Goal: Transaction & Acquisition: Purchase product/service

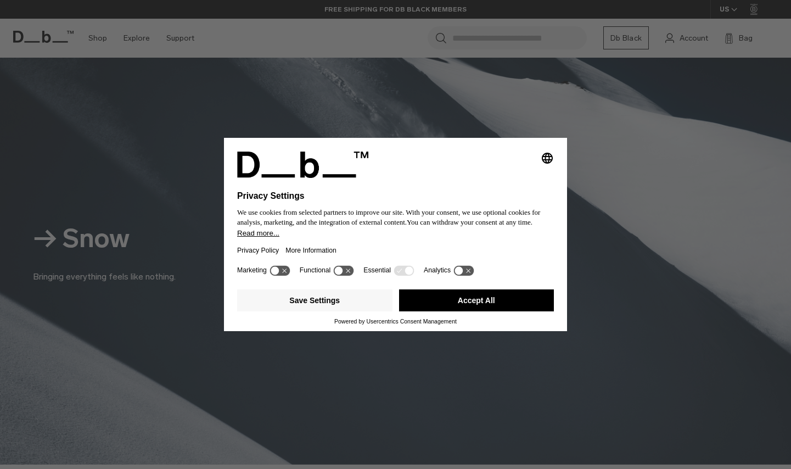
click at [454, 306] on button "Accept All" at bounding box center [476, 300] width 155 height 22
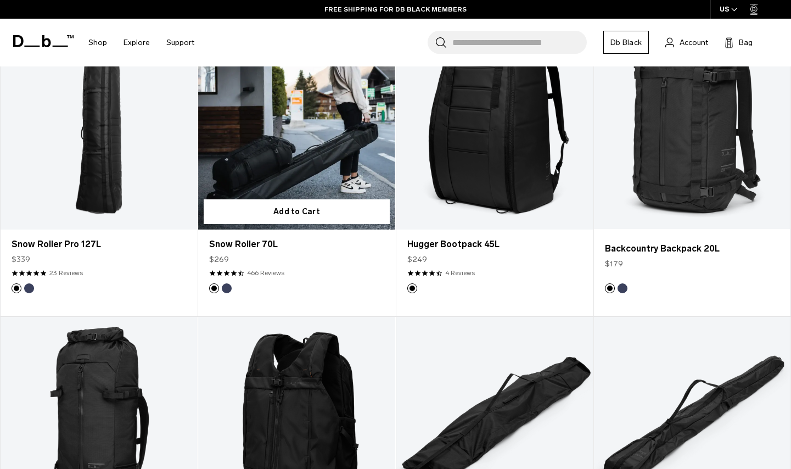
scroll to position [736, 0]
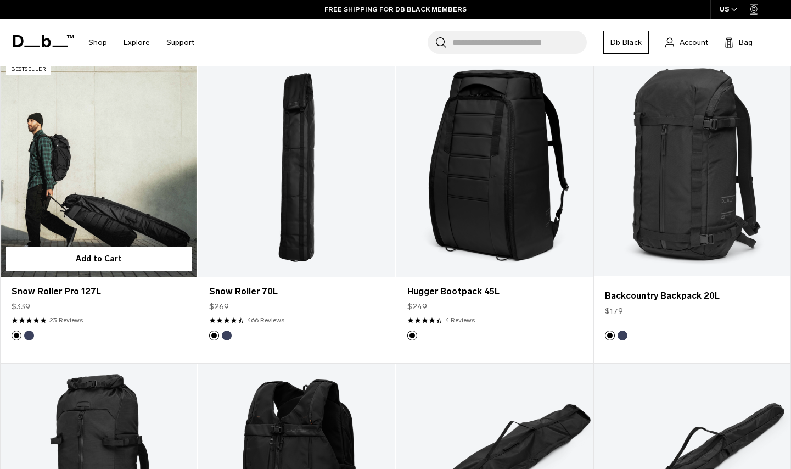
click at [116, 187] on link "Snow Roller Pro 127L" at bounding box center [99, 167] width 196 height 218
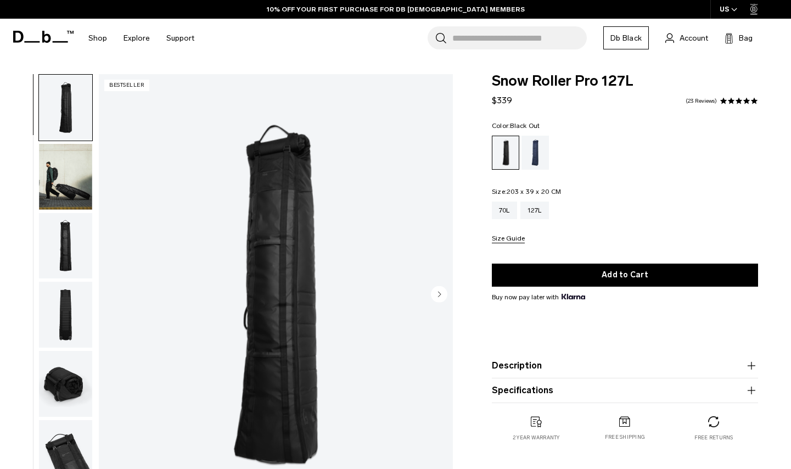
click at [436, 291] on circle "Next slide" at bounding box center [439, 294] width 16 height 16
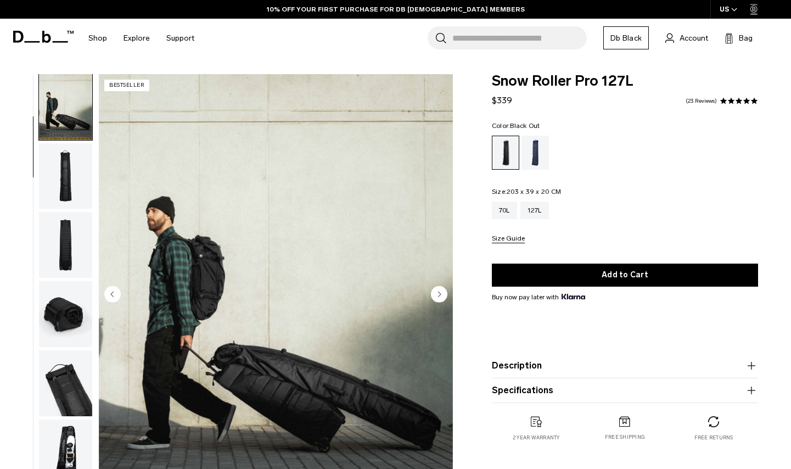
click at [439, 292] on icon "Next slide" at bounding box center [439, 293] width 3 height 5
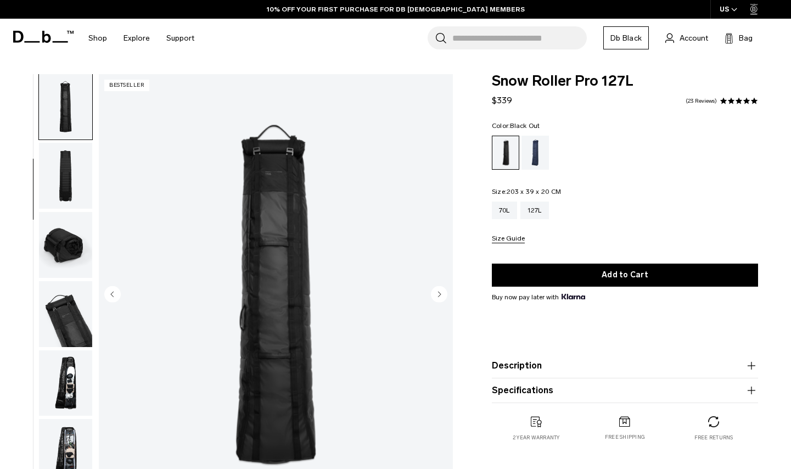
click at [439, 292] on icon "Next slide" at bounding box center [439, 293] width 3 height 5
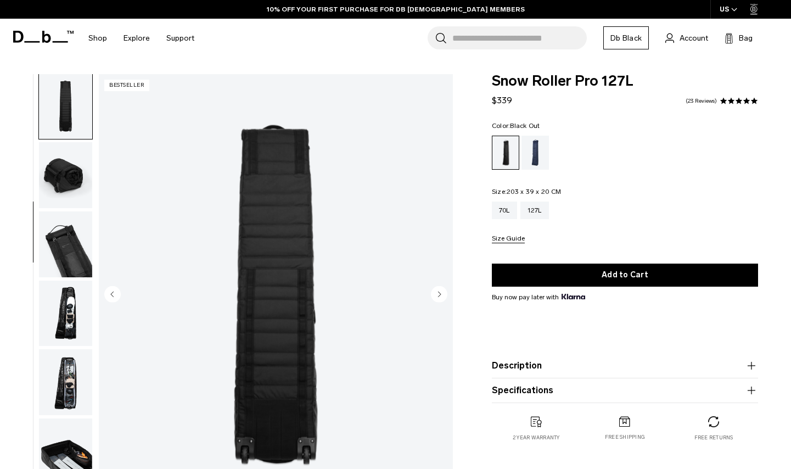
click at [439, 292] on icon "Next slide" at bounding box center [439, 293] width 3 height 5
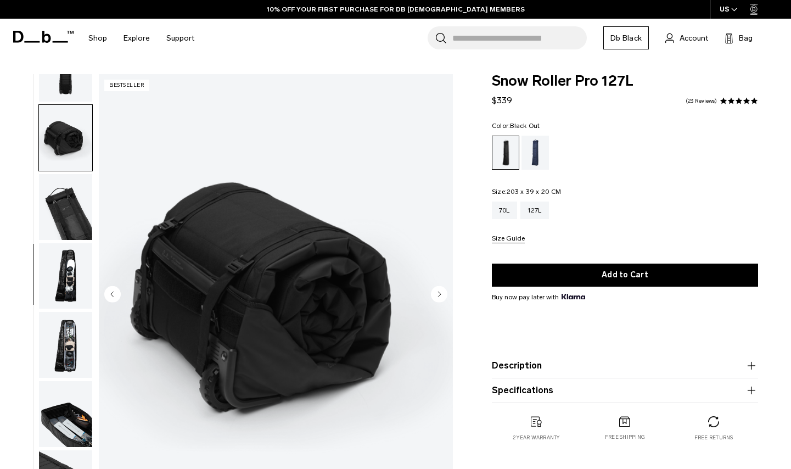
click at [439, 293] on icon "Next slide" at bounding box center [439, 293] width 3 height 5
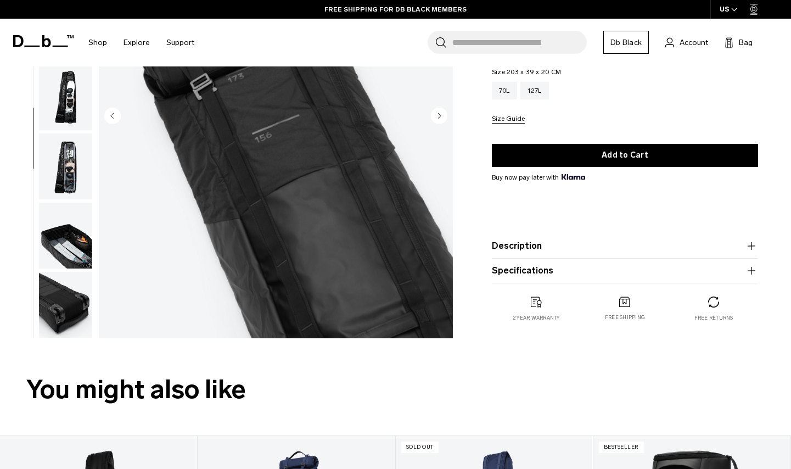
scroll to position [37, 0]
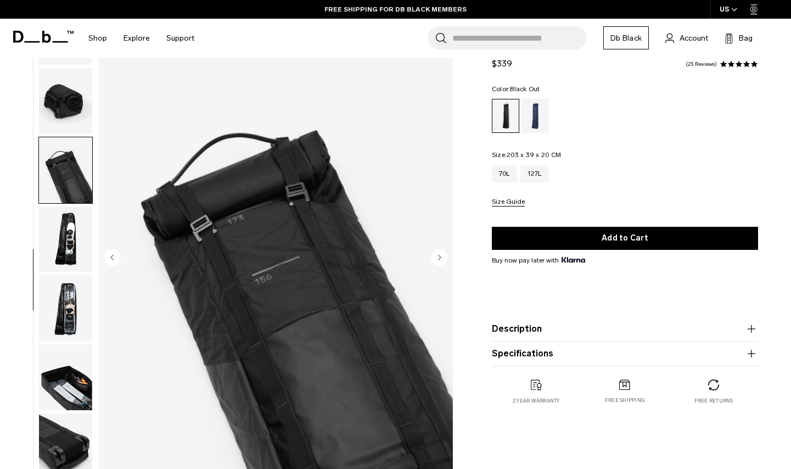
click at [59, 241] on img "button" at bounding box center [65, 239] width 53 height 66
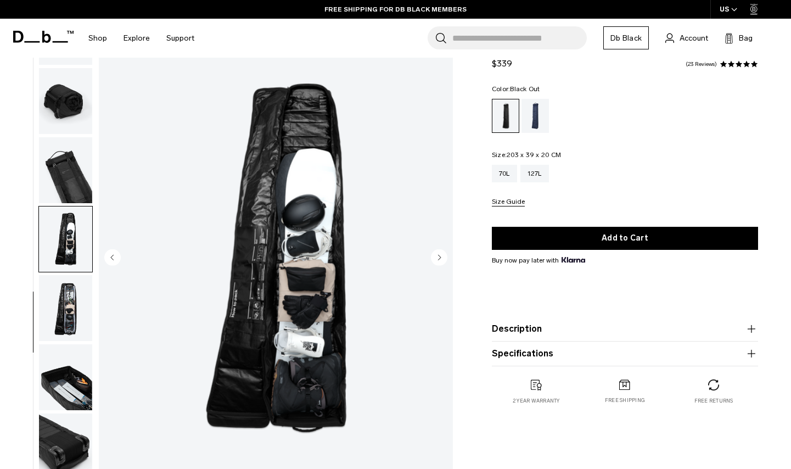
click at [68, 311] on img "button" at bounding box center [65, 308] width 53 height 66
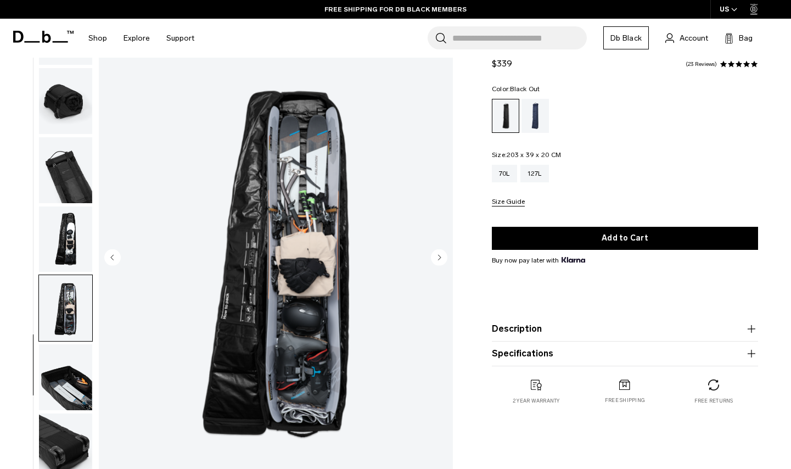
click at [64, 364] on img "button" at bounding box center [65, 377] width 53 height 66
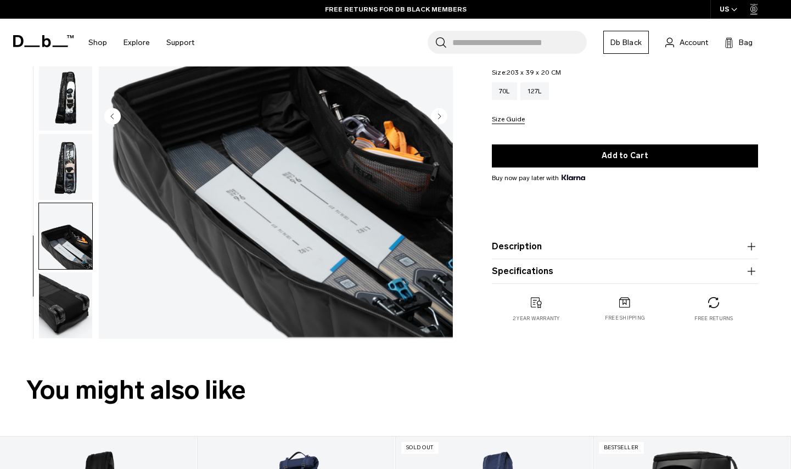
scroll to position [173, 0]
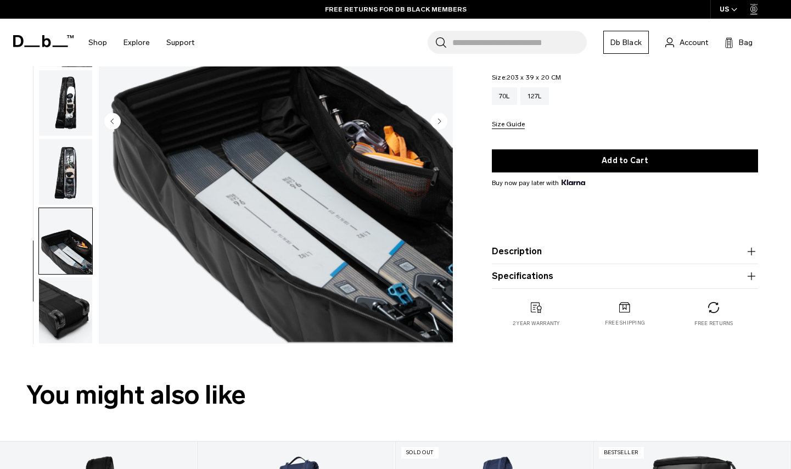
click at [66, 306] on img "button" at bounding box center [65, 310] width 53 height 66
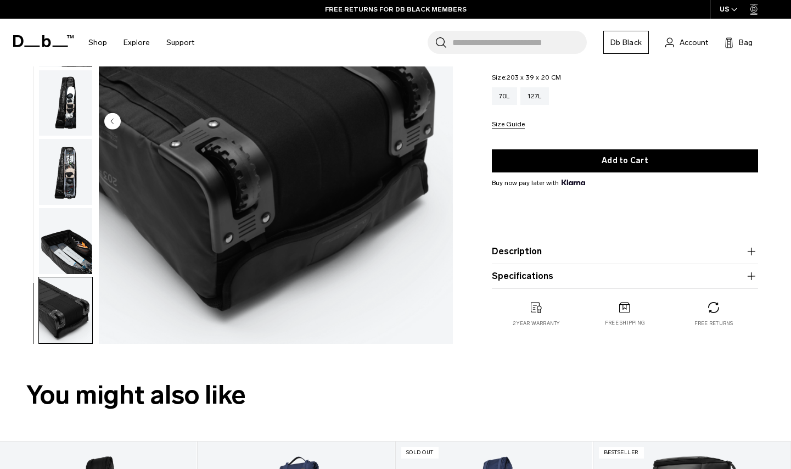
click at [71, 162] on img "button" at bounding box center [65, 172] width 53 height 66
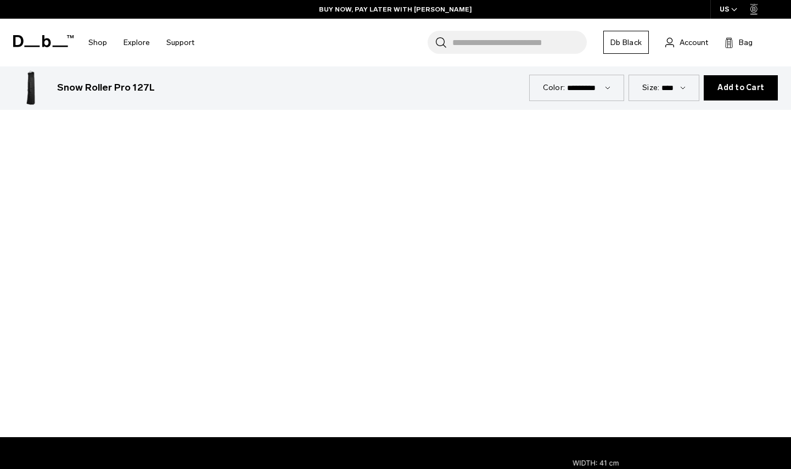
scroll to position [1338, 0]
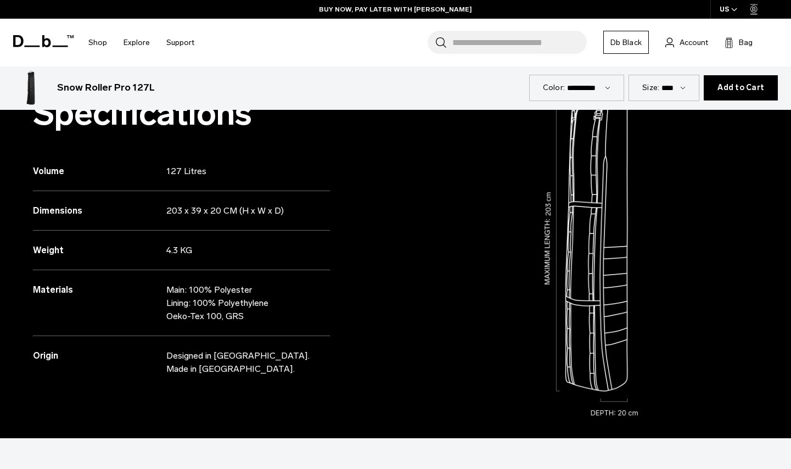
click at [408, 321] on img at bounding box center [594, 240] width 396 height 396
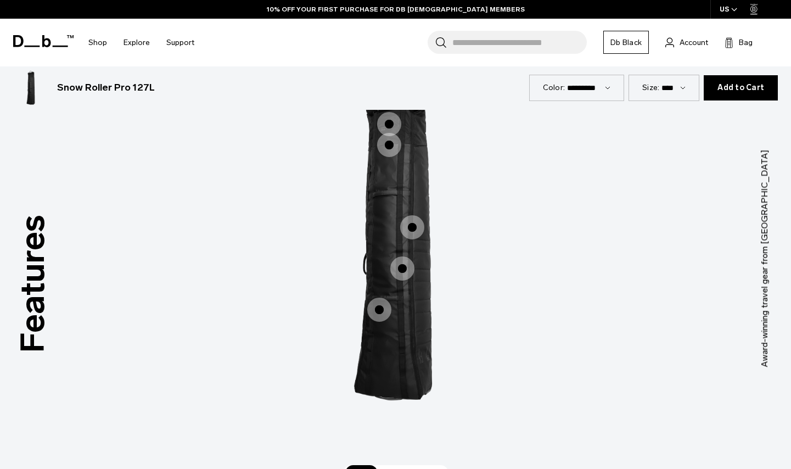
scroll to position [1769, 0]
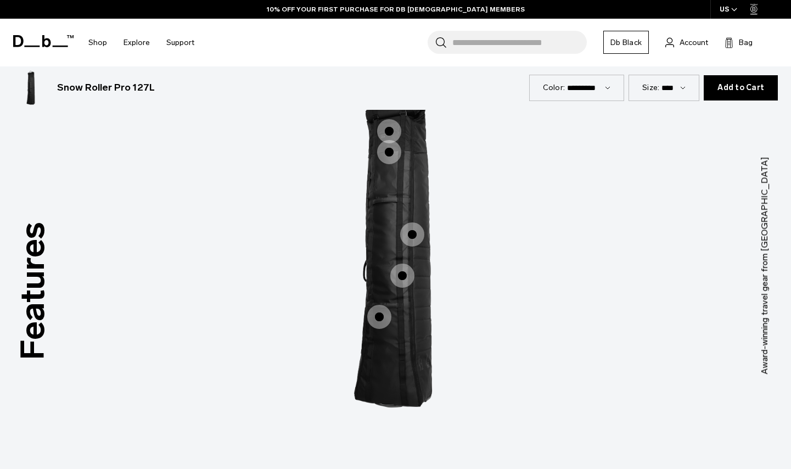
click at [378, 310] on span "1 / 3" at bounding box center [379, 317] width 24 height 24
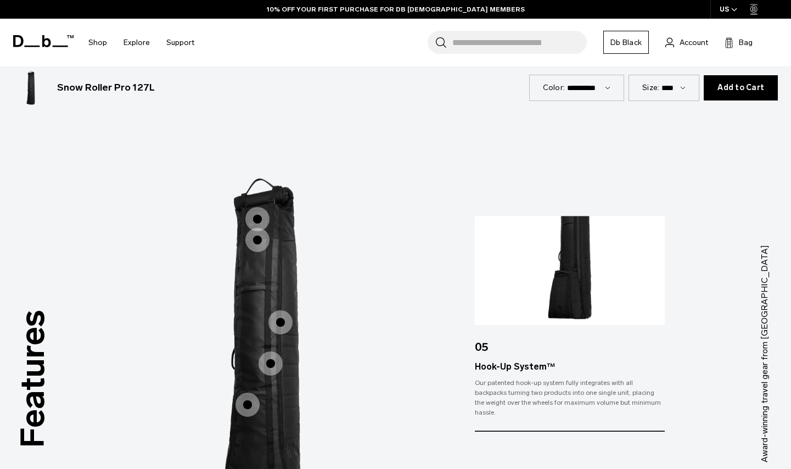
scroll to position [1648, 0]
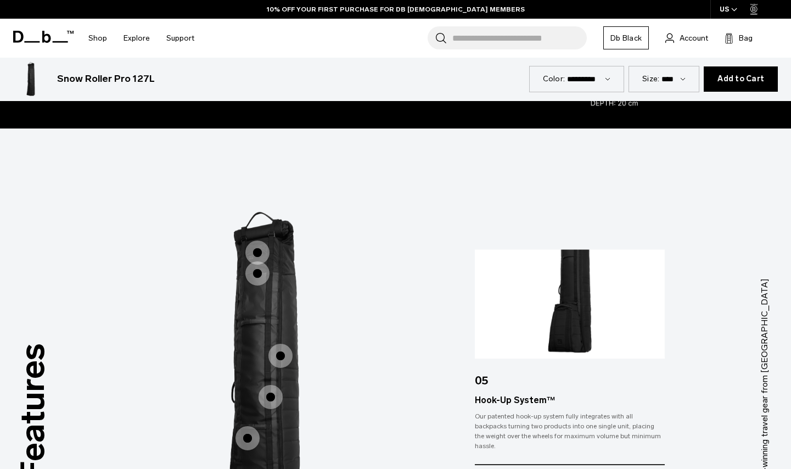
click at [259, 250] on span "1 / 3" at bounding box center [257, 252] width 24 height 24
click at [258, 255] on span "1 / 3" at bounding box center [257, 252] width 24 height 24
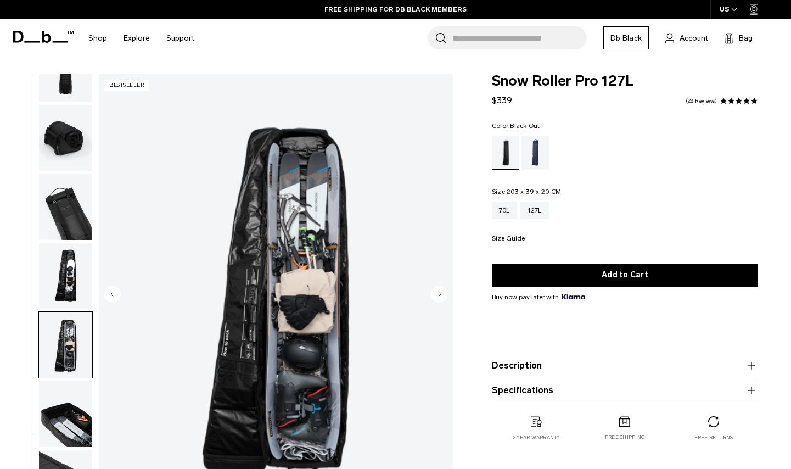
scroll to position [0, 0]
click at [505, 212] on div "70L" at bounding box center [504, 210] width 25 height 18
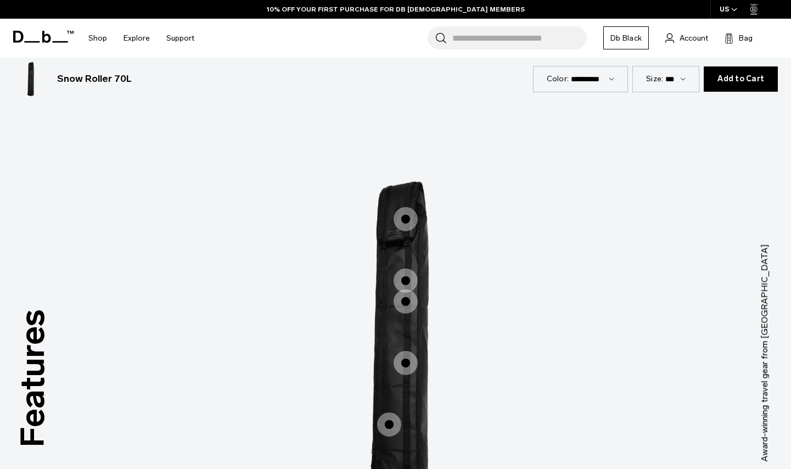
scroll to position [1236, 0]
click at [407, 218] on span "1 / 3" at bounding box center [405, 221] width 24 height 24
click at [401, 222] on span "1 / 3" at bounding box center [405, 221] width 24 height 24
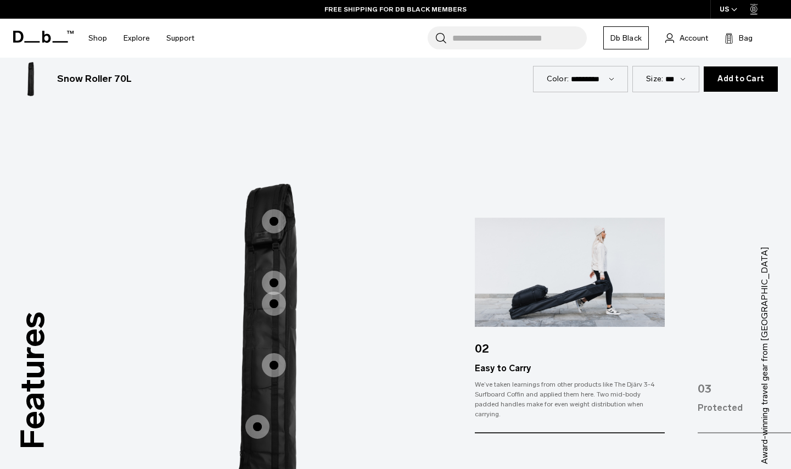
click at [272, 277] on span "1 / 3" at bounding box center [274, 283] width 24 height 24
click at [272, 280] on span "1 / 3" at bounding box center [274, 283] width 24 height 24
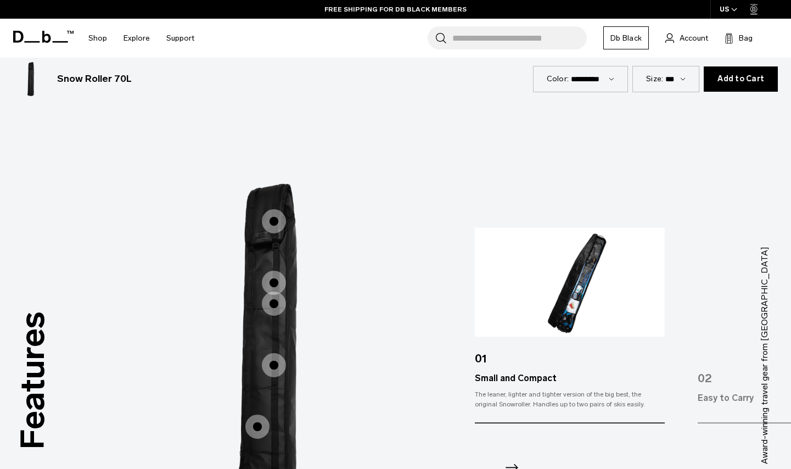
click at [268, 301] on span "1 / 3" at bounding box center [274, 303] width 24 height 24
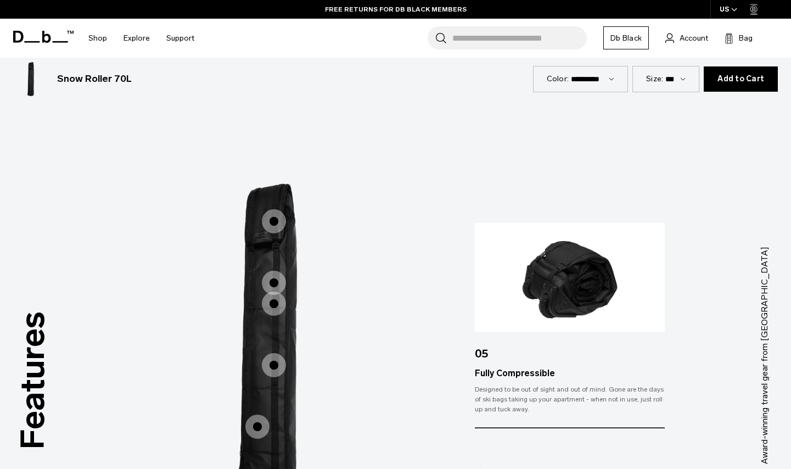
click at [273, 370] on span "1 / 3" at bounding box center [274, 365] width 24 height 24
click at [276, 365] on span "1 / 3" at bounding box center [274, 365] width 24 height 24
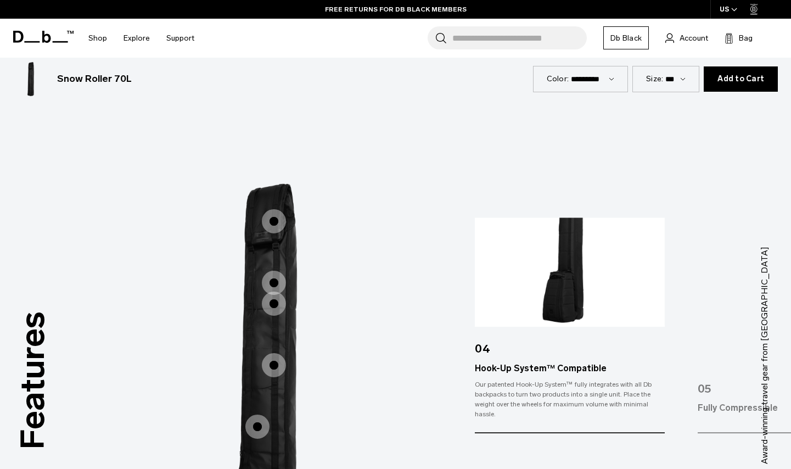
click at [257, 427] on span "1 / 3" at bounding box center [257, 426] width 24 height 24
click at [257, 423] on span "1 / 3" at bounding box center [257, 426] width 24 height 24
click at [257, 430] on span "1 / 3" at bounding box center [257, 426] width 24 height 24
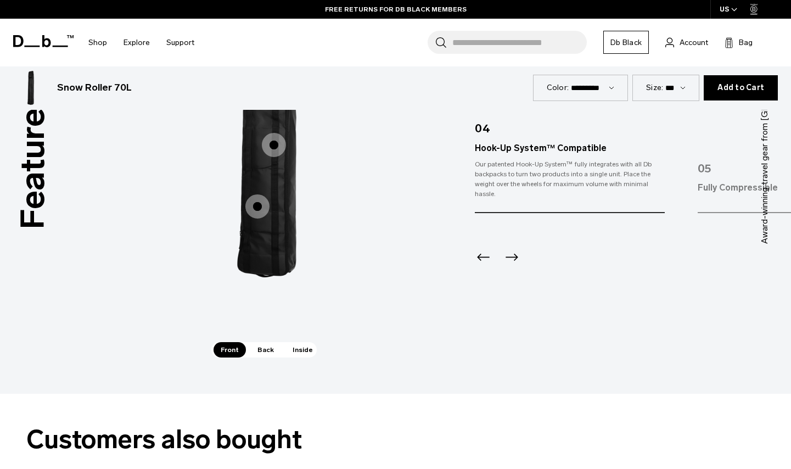
scroll to position [1416, 0]
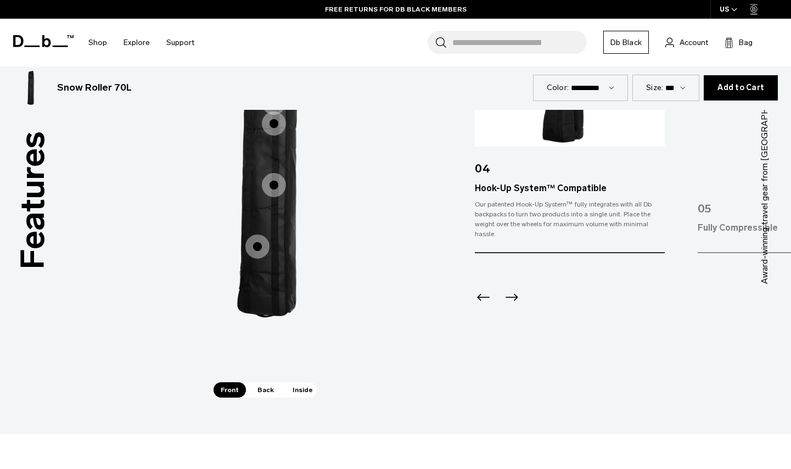
click at [256, 252] on span "1 / 3" at bounding box center [257, 246] width 24 height 24
click at [256, 250] on span "1 / 3" at bounding box center [257, 246] width 24 height 24
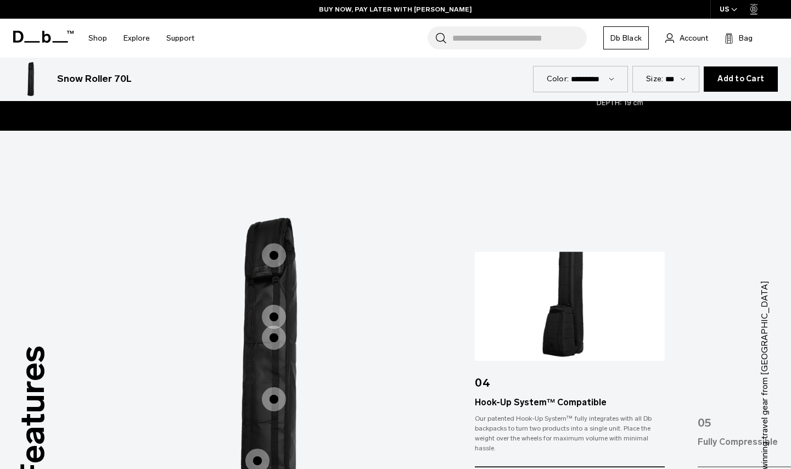
scroll to position [1203, 0]
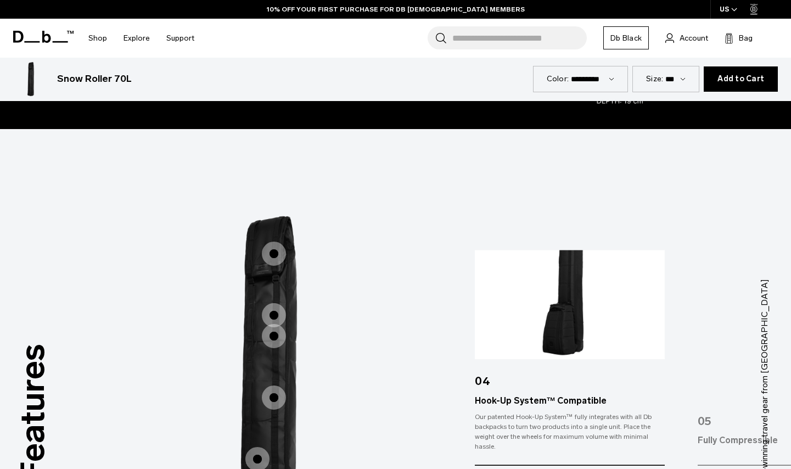
click at [273, 309] on span "1 / 3" at bounding box center [274, 315] width 24 height 24
click at [276, 334] on span "1 / 3" at bounding box center [274, 336] width 24 height 24
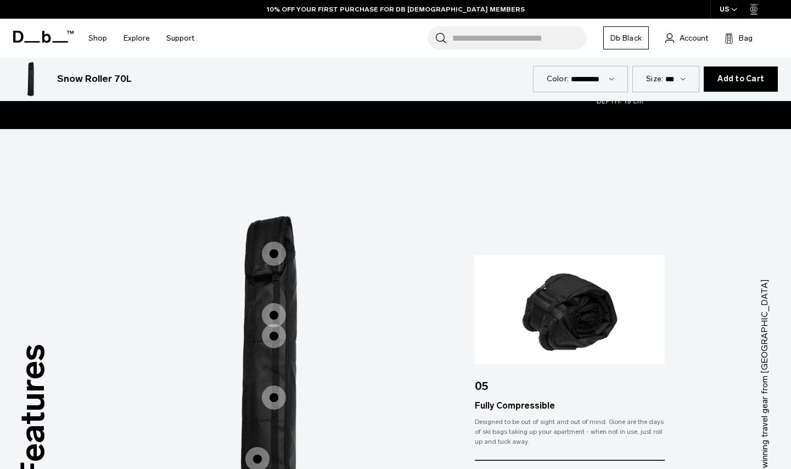
click at [276, 317] on span "1 / 3" at bounding box center [274, 315] width 24 height 24
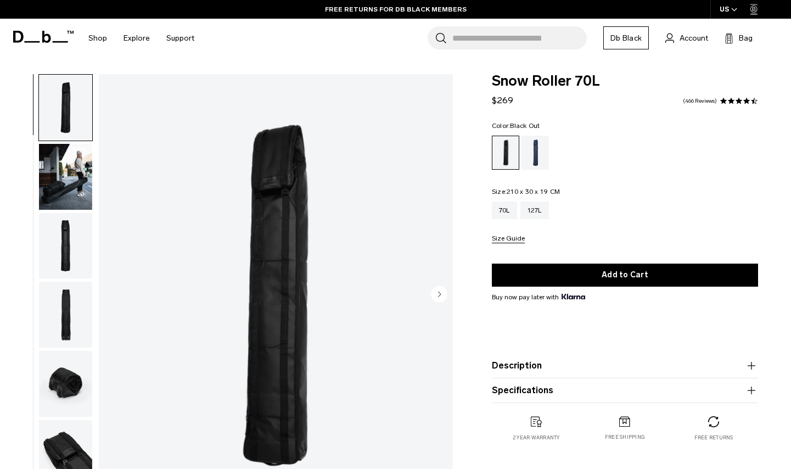
scroll to position [0, 0]
click at [536, 159] on div "Blue Hour" at bounding box center [535, 153] width 28 height 34
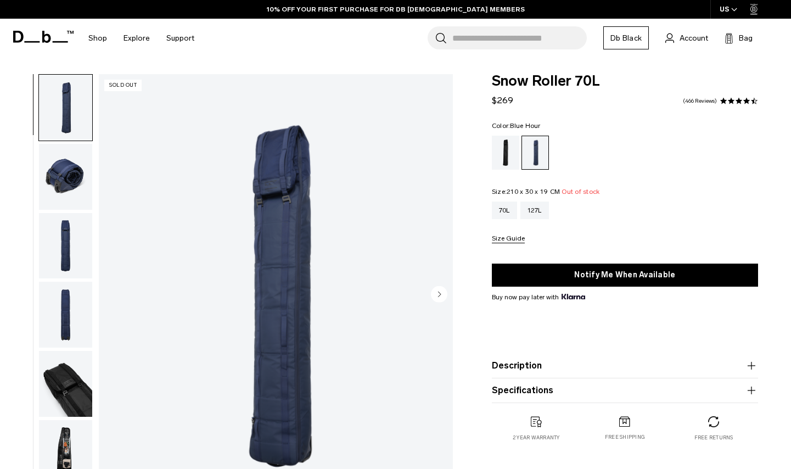
click at [440, 295] on icon "Next slide" at bounding box center [439, 293] width 3 height 5
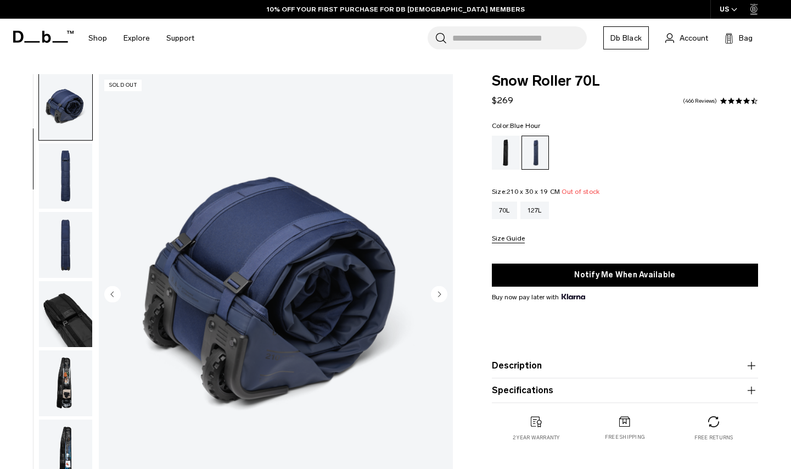
click at [438, 297] on circle "Next slide" at bounding box center [439, 294] width 16 height 16
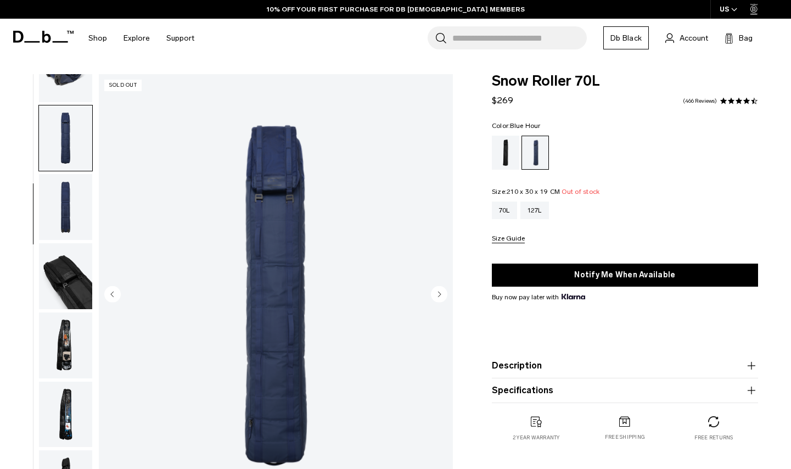
click at [436, 296] on circle "Next slide" at bounding box center [439, 294] width 16 height 16
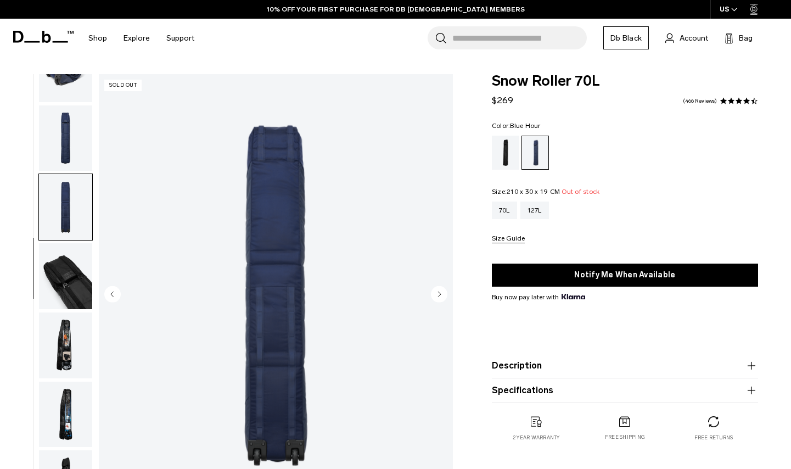
click at [436, 296] on circle "Next slide" at bounding box center [439, 294] width 16 height 16
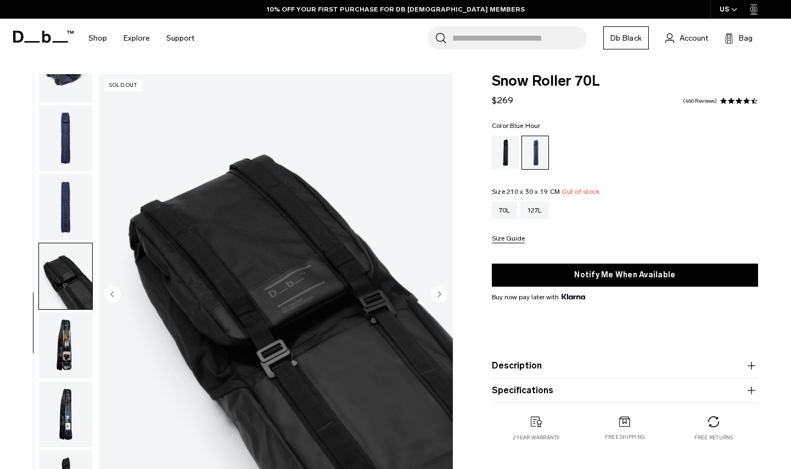
click at [436, 296] on circle "Next slide" at bounding box center [439, 294] width 16 height 16
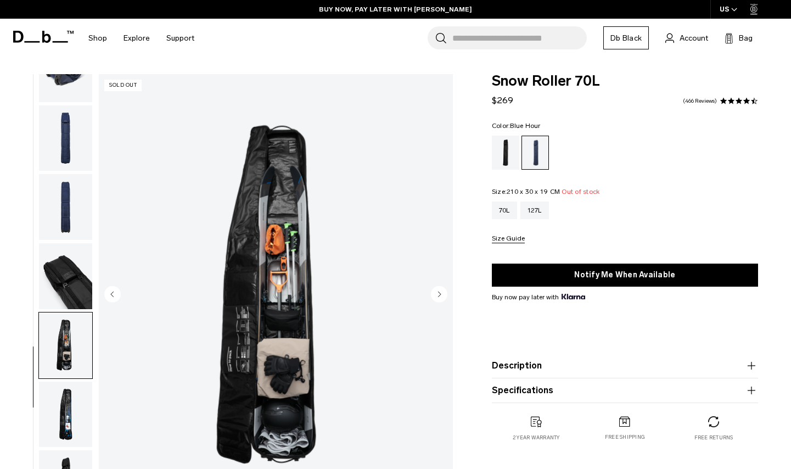
scroll to position [0, 0]
